Goal: Information Seeking & Learning: Learn about a topic

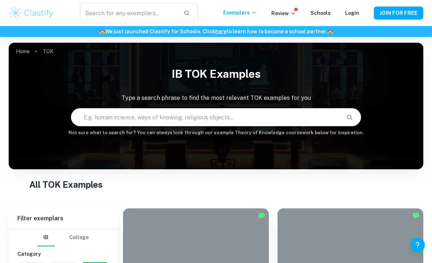
click at [108, 121] on input "text" at bounding box center [205, 117] width 269 height 20
type input "Global politicals"
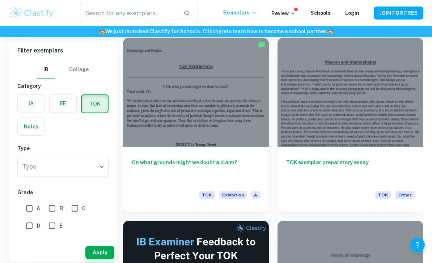
scroll to position [171, 0]
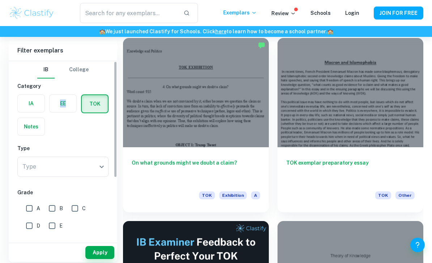
click at [75, 134] on div "IA EE TOK Notes" at bounding box center [61, 113] width 96 height 46
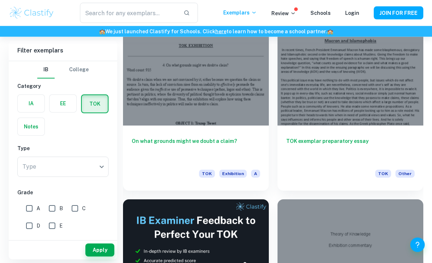
scroll to position [192, 0]
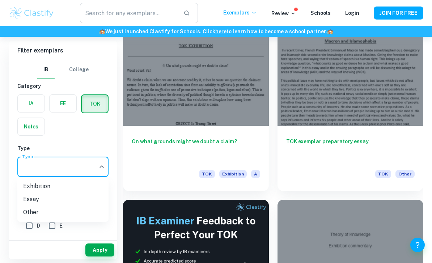
click at [93, 233] on div at bounding box center [216, 131] width 432 height 263
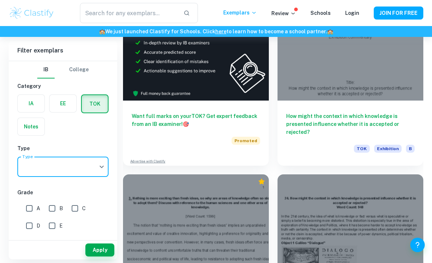
scroll to position [401, 0]
click at [62, 106] on label "button" at bounding box center [63, 103] width 27 height 17
click at [0, 0] on input "radio" at bounding box center [0, 0] width 0 height 0
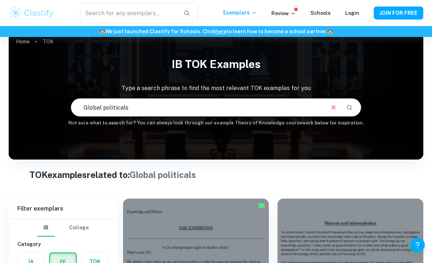
scroll to position [0, 0]
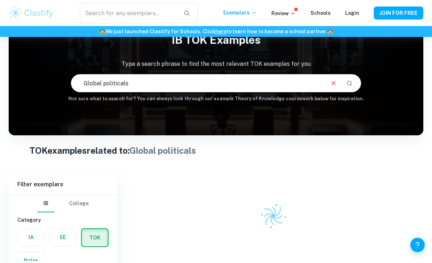
scroll to position [31, 0]
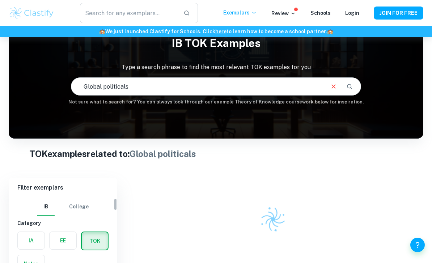
click at [63, 239] on label "button" at bounding box center [63, 240] width 27 height 17
click at [0, 0] on input "radio" at bounding box center [0, 0] width 0 height 0
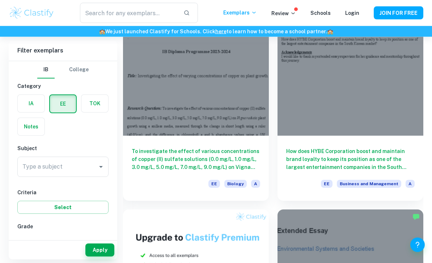
scroll to position [408, 0]
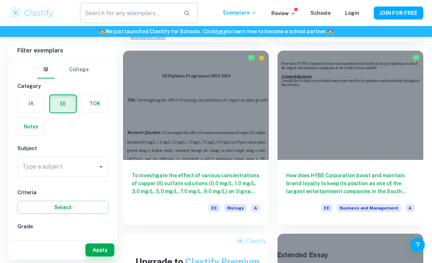
click at [126, 7] on input "text" at bounding box center [129, 13] width 98 height 20
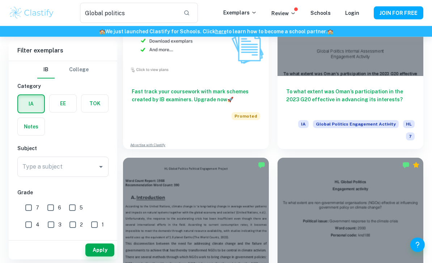
scroll to position [678, 0]
click at [74, 110] on label "button" at bounding box center [63, 103] width 27 height 17
click at [0, 0] on input "radio" at bounding box center [0, 0] width 0 height 0
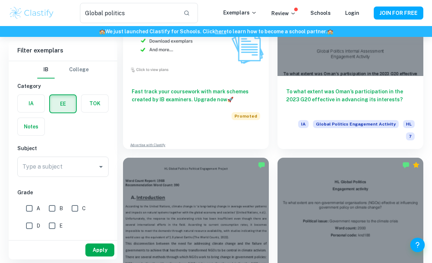
click at [91, 257] on button "Apply" at bounding box center [99, 250] width 29 height 13
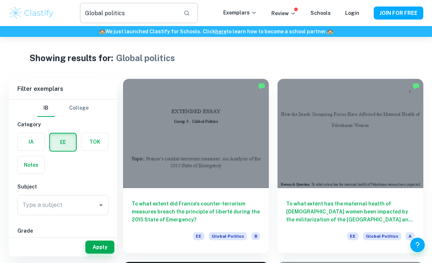
click at [121, 11] on input "Global politics" at bounding box center [129, 13] width 98 height 20
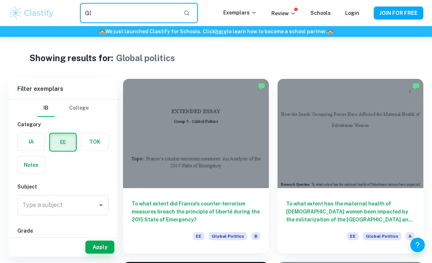
type input "G"
type input "English"
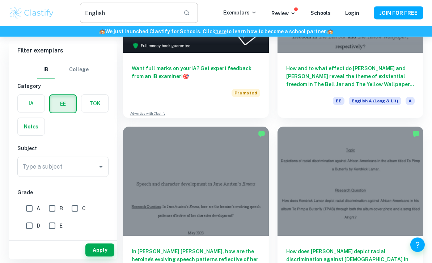
scroll to position [319, 0]
